Goal: Information Seeking & Learning: Learn about a topic

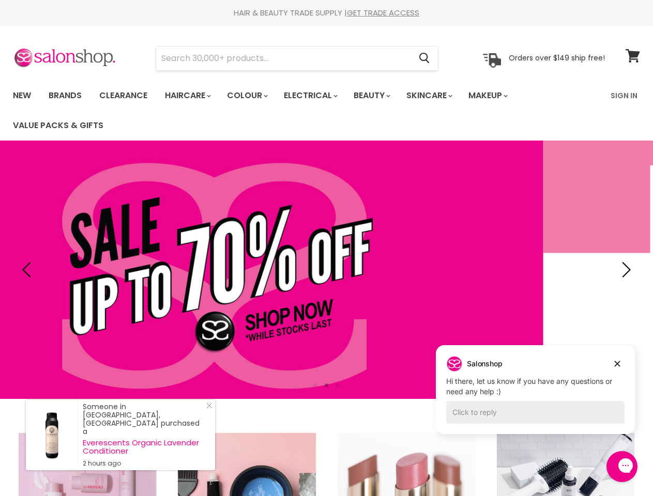
click at [284, 58] on input "Search" at bounding box center [283, 59] width 254 height 24
